Goal: Task Accomplishment & Management: Use online tool/utility

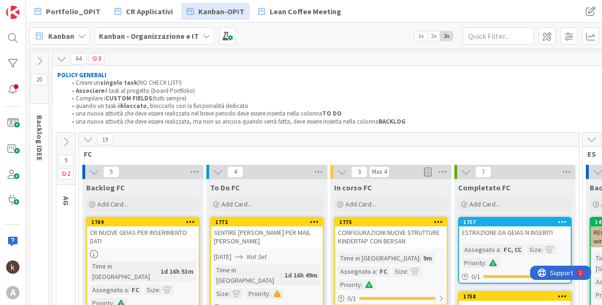
click at [92, 138] on icon at bounding box center [88, 139] width 10 height 10
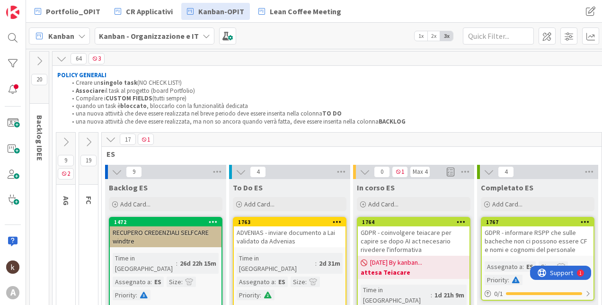
click at [106, 134] on icon at bounding box center [111, 139] width 10 height 10
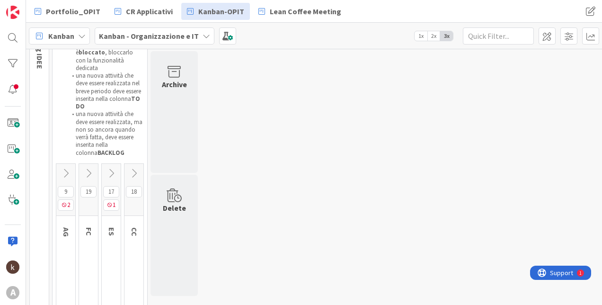
scroll to position [95, 0]
click at [114, 165] on icon at bounding box center [111, 170] width 10 height 10
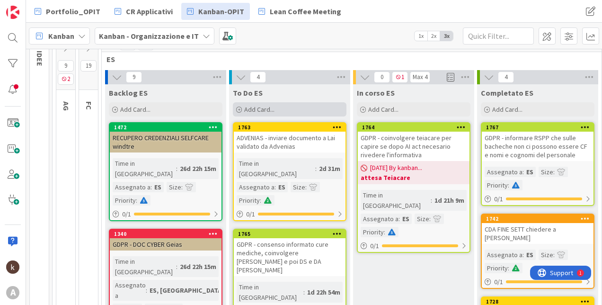
click at [291, 111] on div "Add Card..." at bounding box center [290, 109] width 114 height 14
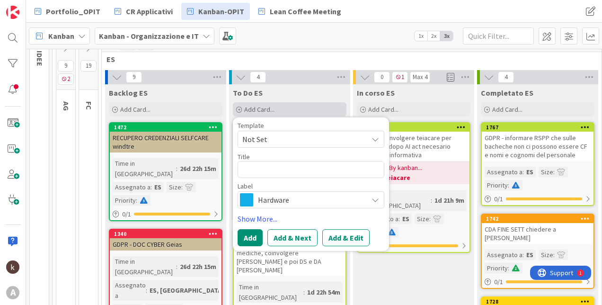
type textarea "x"
type textarea "c"
type textarea "x"
type textarea "co"
type textarea "x"
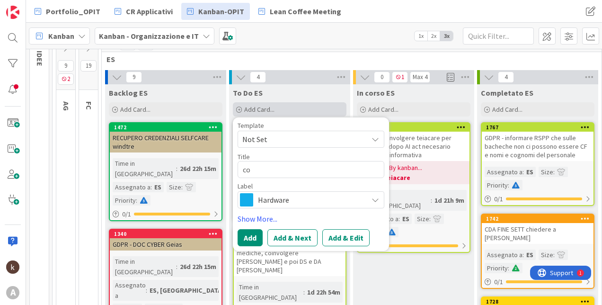
type textarea "cos"
type textarea "x"
type textarea "cost"
type textarea "x"
type textarea "costi"
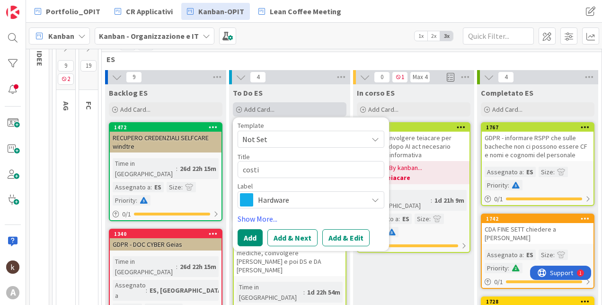
type textarea "x"
type textarea "costi"
type textarea "x"
type textarea "costi su"
type textarea "x"
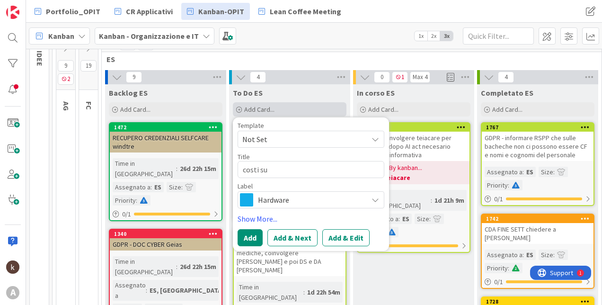
type textarea "costi s"
type textarea "x"
type textarea "costi"
type textarea "x"
type textarea "costi c"
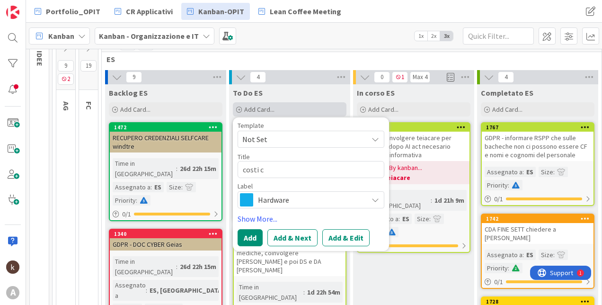
type textarea "x"
type textarea "costi ca"
type textarea "x"
type textarea "costi car"
type textarea "x"
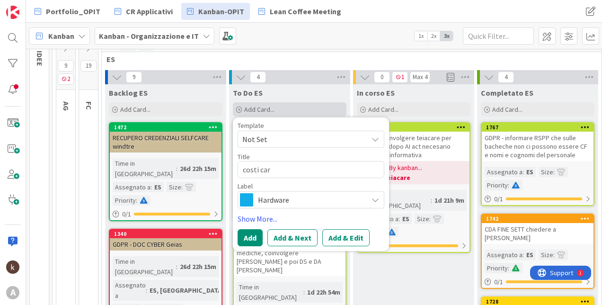
type textarea "costi cart"
type textarea "x"
type textarea "costi carta"
type textarea "x"
type textarea "costi carta"
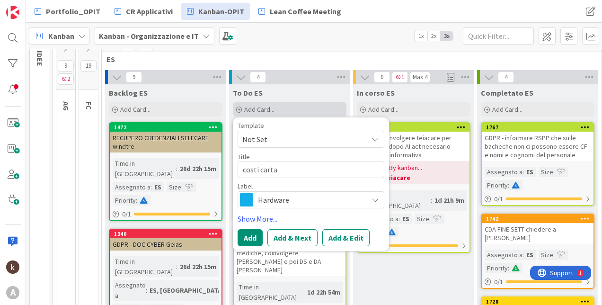
type textarea "x"
type textarea "costi carta m"
type textarea "x"
type textarea "costi carta ma"
type textarea "x"
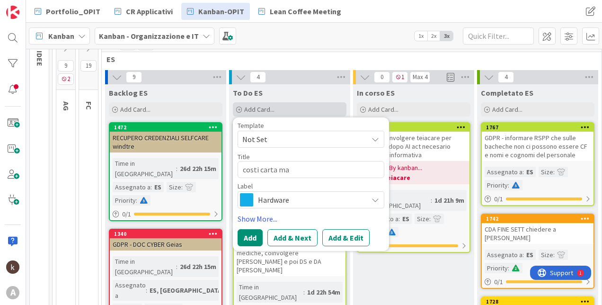
type textarea "costi carta mat"
type textarea "x"
type textarea "costi carta matti"
type textarea "x"
type textarea "costi carta mattia"
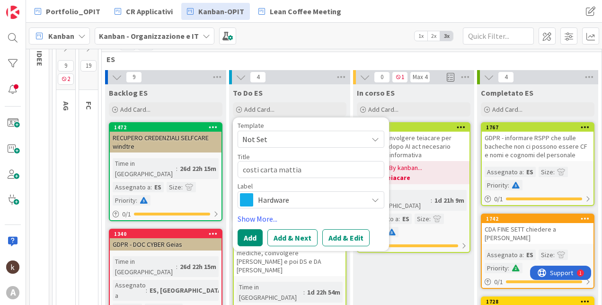
click at [325, 197] on span "Hardware" at bounding box center [310, 199] width 105 height 13
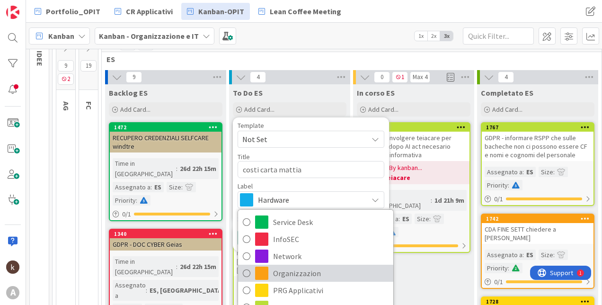
click at [295, 269] on span "Organizzazion" at bounding box center [331, 273] width 116 height 14
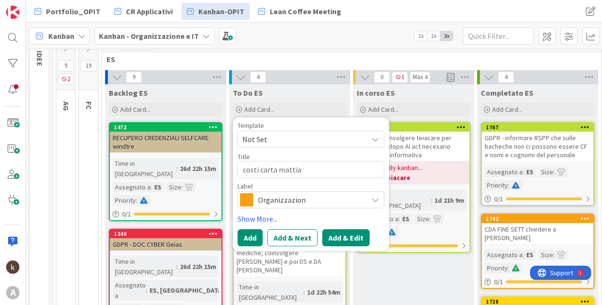
click at [344, 235] on button "Add & Edit" at bounding box center [345, 237] width 47 height 17
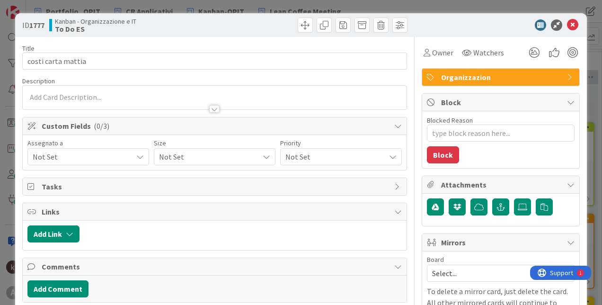
click at [120, 161] on span "Not Set" at bounding box center [83, 156] width 100 height 11
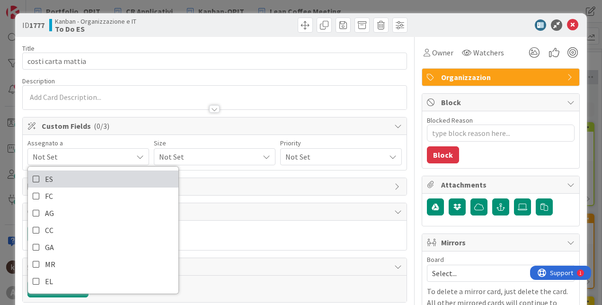
click at [108, 177] on link "ES" at bounding box center [103, 178] width 151 height 17
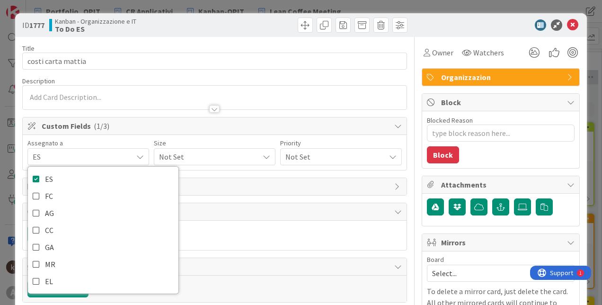
click at [215, 149] on div "Not Set" at bounding box center [215, 156] width 122 height 17
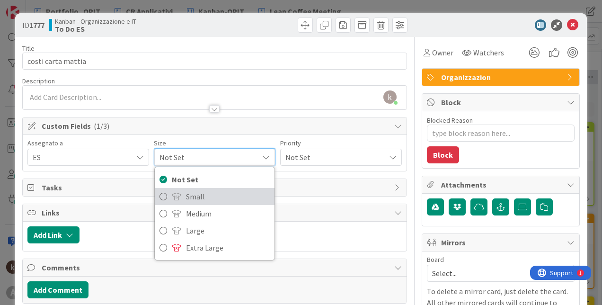
drag, startPoint x: 213, startPoint y: 197, endPoint x: 293, endPoint y: 180, distance: 81.3
click at [214, 197] on span "Small" at bounding box center [228, 196] width 84 height 14
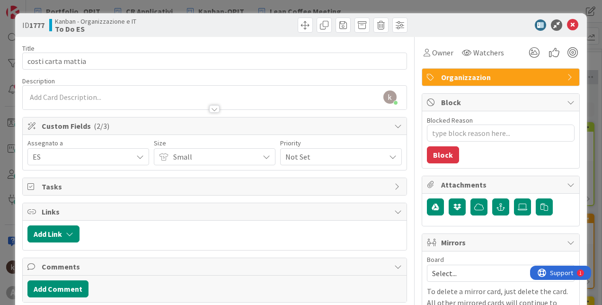
click at [356, 158] on span "Not Set" at bounding box center [333, 156] width 95 height 13
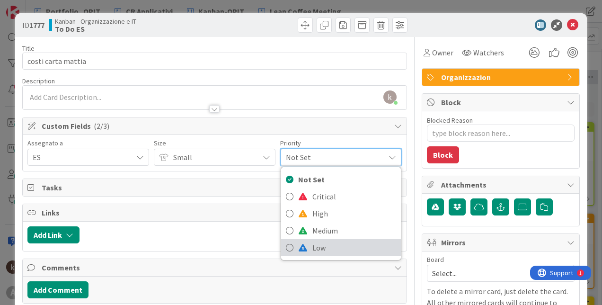
click at [333, 244] on span "Low" at bounding box center [355, 248] width 84 height 14
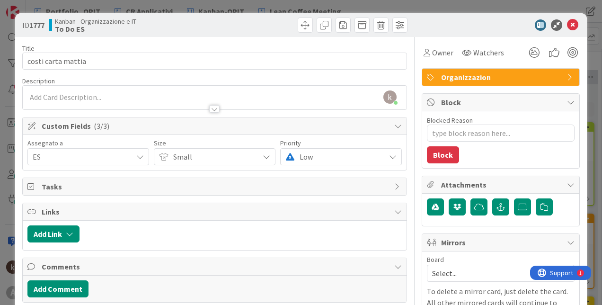
type textarea "x"
click at [77, 238] on button "Add Link" at bounding box center [53, 233] width 52 height 17
click at [70, 192] on span "Current Board" at bounding box center [62, 189] width 46 height 9
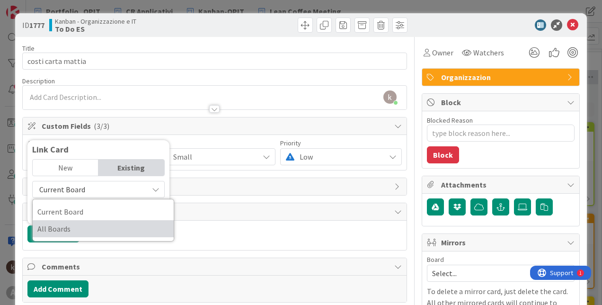
click at [64, 224] on span "All Boards" at bounding box center [103, 229] width 132 height 14
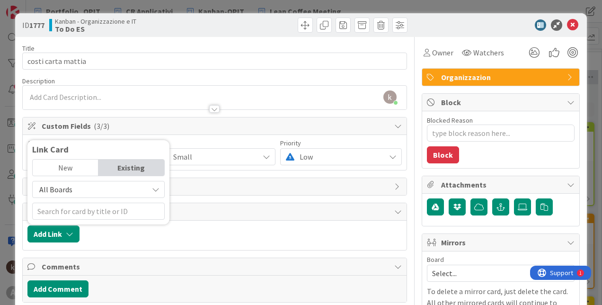
click at [66, 169] on div "New" at bounding box center [66, 168] width 66 height 16
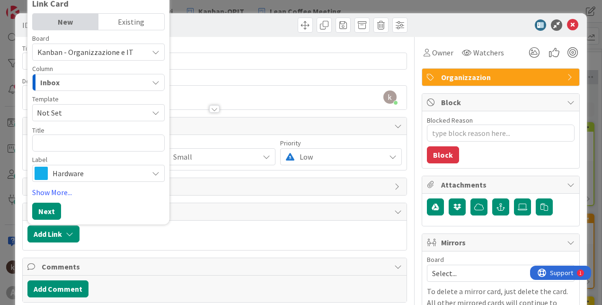
click at [141, 27] on div "Existing" at bounding box center [131, 22] width 66 height 16
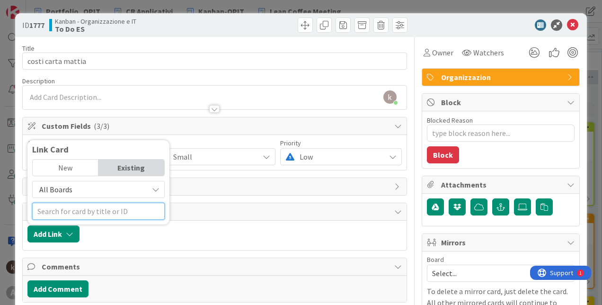
click at [82, 211] on input "text" at bounding box center [98, 211] width 133 height 17
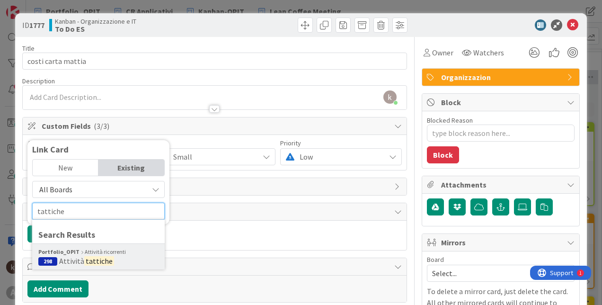
type input "tattiche"
click at [97, 251] on div "Portfolio_OPIT Attività ricorrenti" at bounding box center [98, 252] width 120 height 9
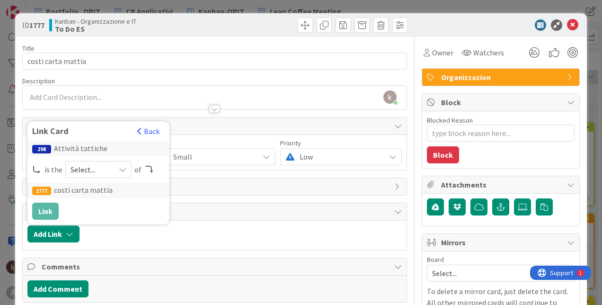
click at [76, 173] on span "Select..." at bounding box center [91, 169] width 40 height 13
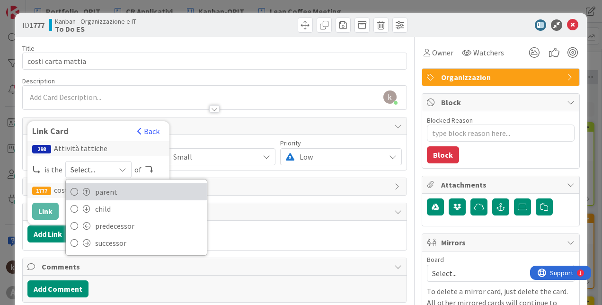
click at [75, 193] on icon at bounding box center [75, 192] width 8 height 14
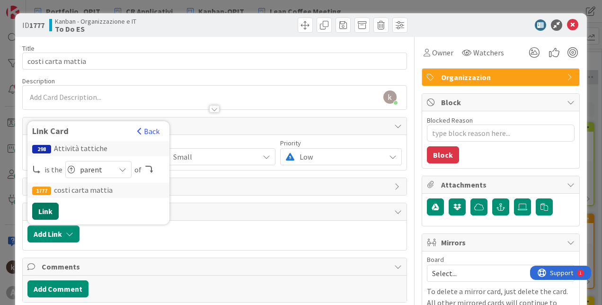
drag, startPoint x: 37, startPoint y: 208, endPoint x: 48, endPoint y: 208, distance: 11.4
click at [37, 208] on button "Link" at bounding box center [45, 211] width 27 height 17
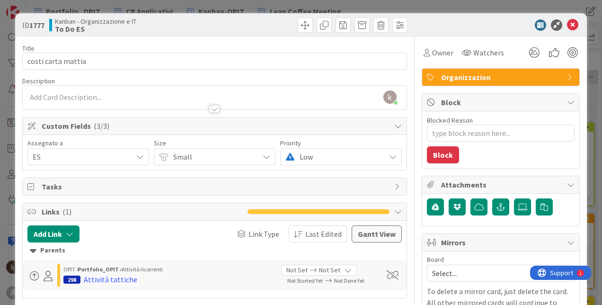
type textarea "x"
click at [567, 25] on icon at bounding box center [572, 24] width 11 height 11
